Goal: Information Seeking & Learning: Learn about a topic

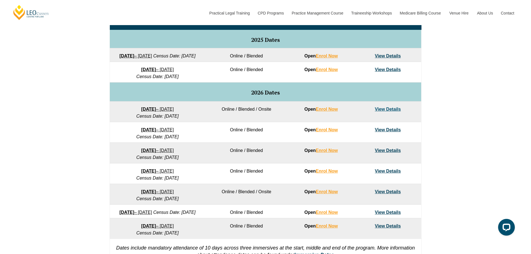
scroll to position [265, 0]
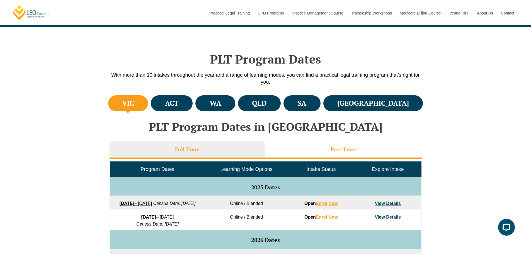
click at [302, 150] on li "Part Time" at bounding box center [343, 150] width 157 height 18
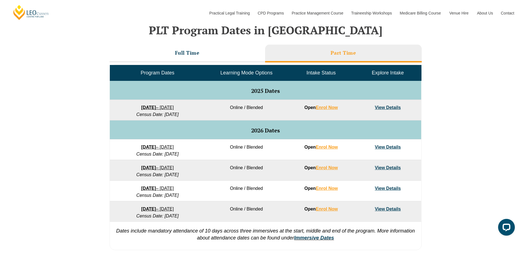
scroll to position [256, 0]
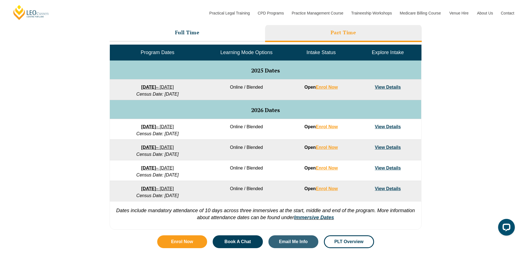
click at [395, 148] on link "View Details" at bounding box center [388, 147] width 26 height 5
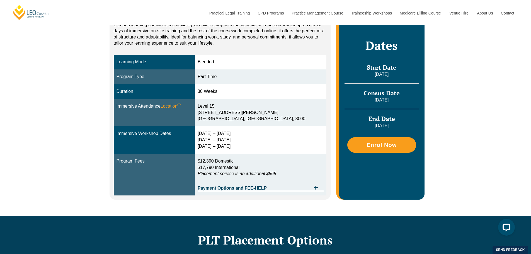
scroll to position [126, 0]
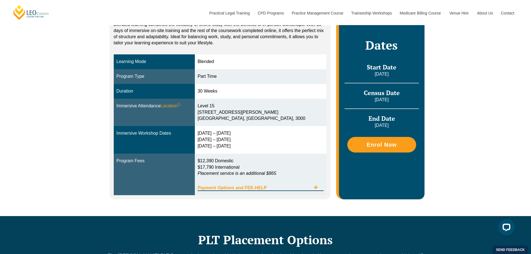
click at [315, 185] on icon "Tabs. Open items with Enter or Space, close with Escape and navigate using the …" at bounding box center [315, 187] width 4 height 4
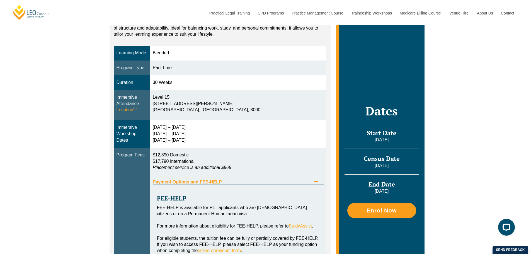
scroll to position [135, 0]
drag, startPoint x: 194, startPoint y: 154, endPoint x: 152, endPoint y: 154, distance: 41.5
click at [152, 154] on td "$12,390 Domestic $17,790 International Placement service is an additional $865 …" at bounding box center [238, 240] width 177 height 187
click at [206, 152] on p "$12,390 Domestic $17,790 International Placement service is an additional $865" at bounding box center [238, 161] width 171 height 19
drag, startPoint x: 197, startPoint y: 153, endPoint x: 152, endPoint y: 154, distance: 45.1
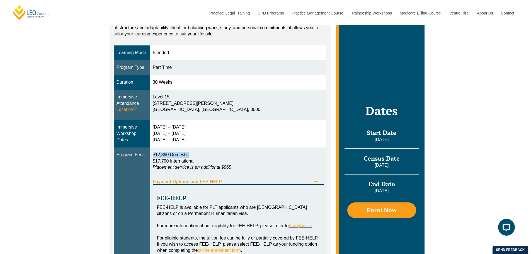
click at [152, 154] on td "$12,390 Domestic $17,790 International Placement service is an additional $865 …" at bounding box center [238, 240] width 177 height 187
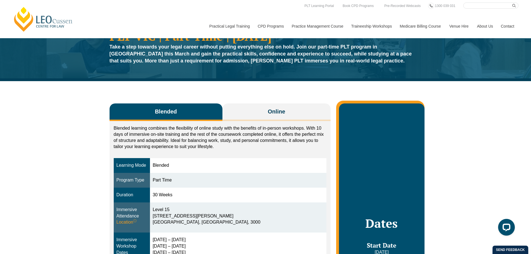
scroll to position [19, 0]
